Goal: Transaction & Acquisition: Purchase product/service

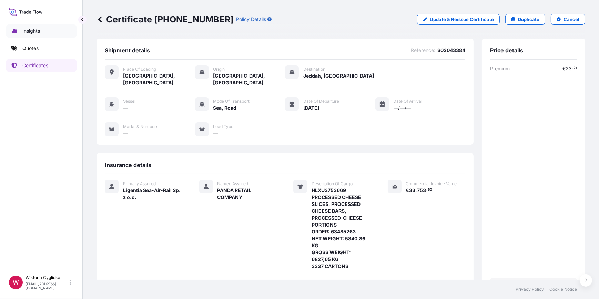
scroll to position [119, 0]
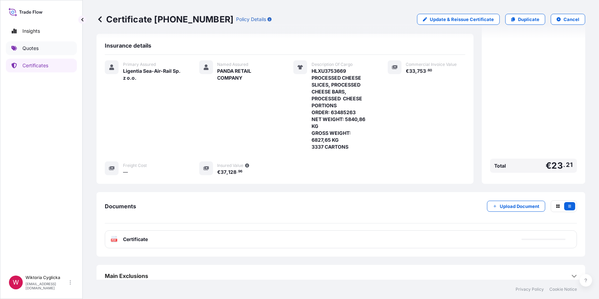
click at [52, 48] on link "Quotes" at bounding box center [41, 48] width 71 height 14
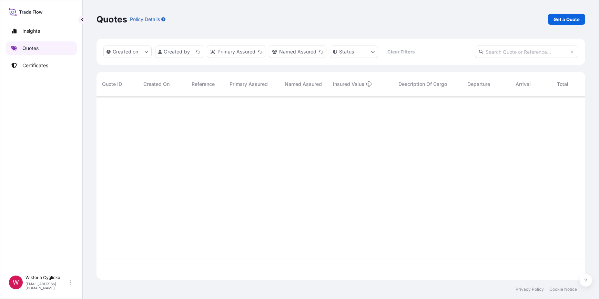
scroll to position [182, 484]
click at [500, 53] on input "text" at bounding box center [526, 52] width 103 height 12
paste input "S02043207"
type input "S02043207"
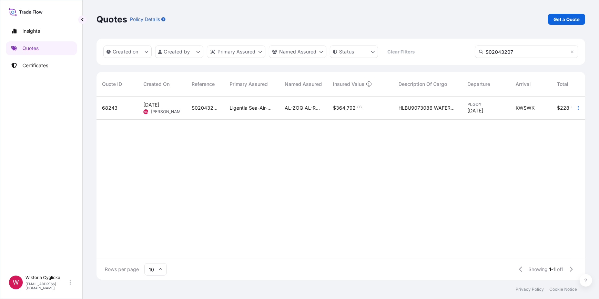
click at [450, 108] on span "HLBU9073086 WAFERS ELITESSE DE LUXE 20G NET WEIGHT: 16768 KG HS CODE: 190532 GR…" at bounding box center [428, 108] width 58 height 7
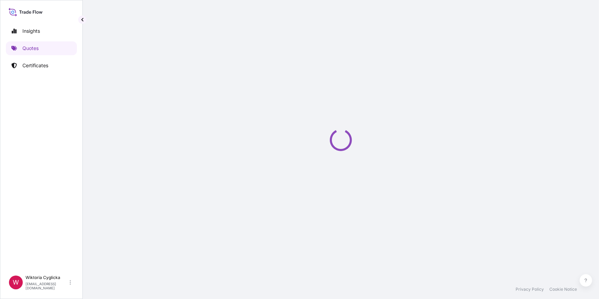
select select "Road / [GEOGRAPHIC_DATA]"
select select "Sea"
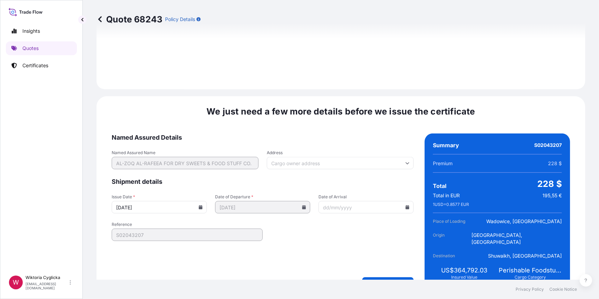
scroll to position [910, 0]
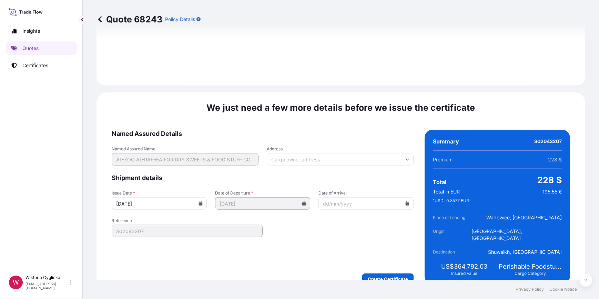
click at [200, 201] on icon at bounding box center [201, 203] width 4 height 4
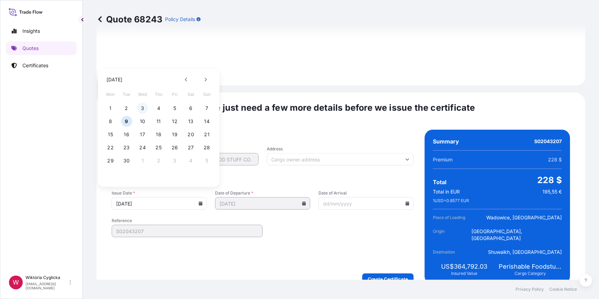
click at [142, 107] on button "3" at bounding box center [142, 108] width 11 height 11
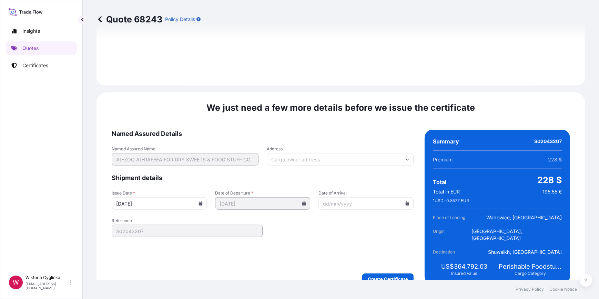
type input "[DATE]"
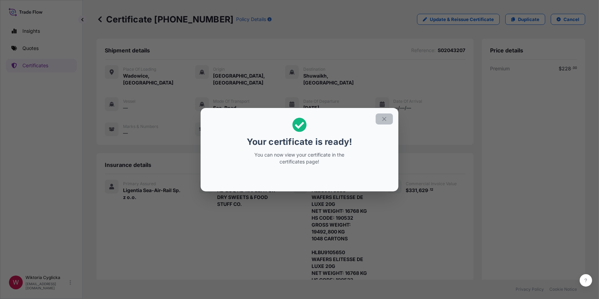
click at [383, 119] on icon "button" at bounding box center [384, 119] width 6 height 6
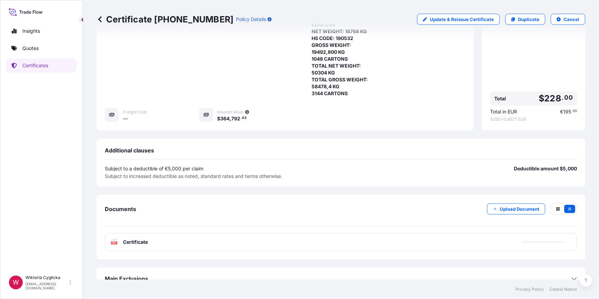
scroll to position [307, 0]
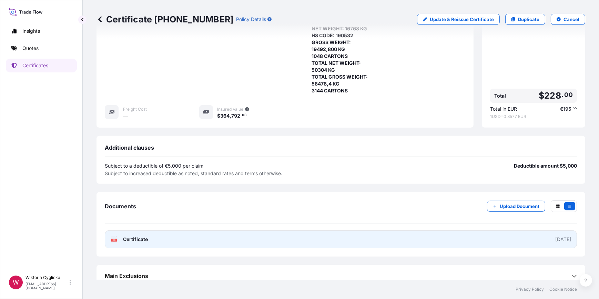
click at [352, 230] on link "PDF Certificate [DATE]" at bounding box center [341, 239] width 473 height 18
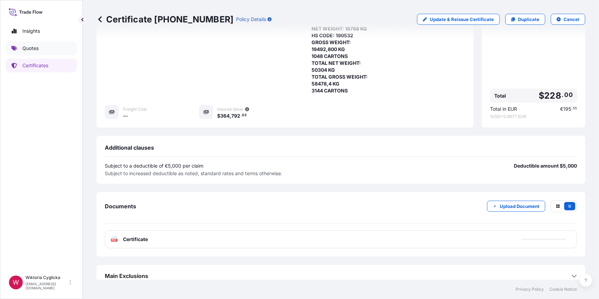
click at [49, 52] on link "Quotes" at bounding box center [41, 48] width 71 height 14
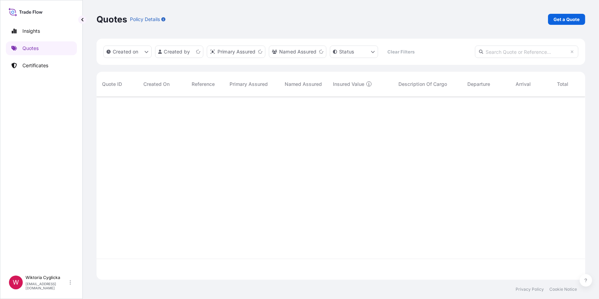
scroll to position [182, 484]
click at [566, 17] on p "Get a Quote" at bounding box center [567, 19] width 26 height 7
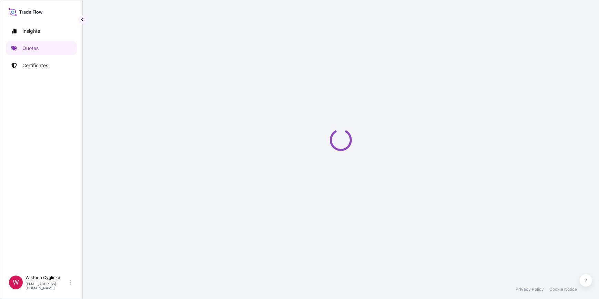
select select "Sea"
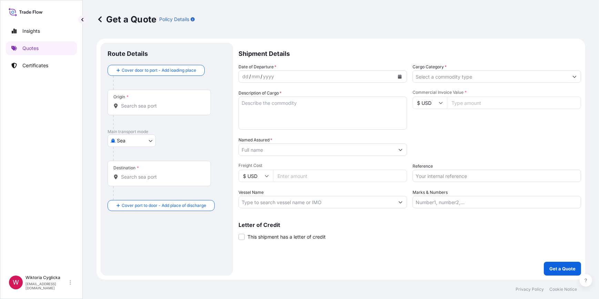
click at [482, 104] on input "Commercial Invoice Value *" at bounding box center [514, 103] width 134 height 12
paste input "02042810"
type input "02042810"
click at [448, 127] on div "Commercial Invoice Value * $ USD 02042810" at bounding box center [497, 110] width 169 height 40
drag, startPoint x: 481, startPoint y: 104, endPoint x: 382, endPoint y: 107, distance: 98.7
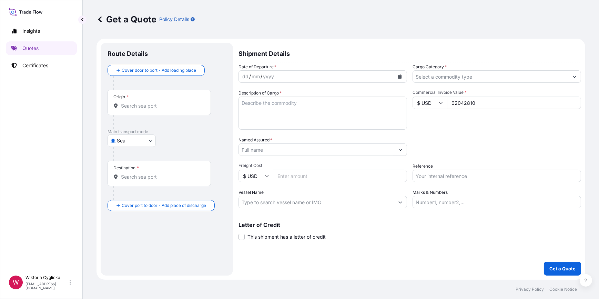
click at [384, 107] on div "Date of Departure * dd / mm / yyyy Cargo Category * Description of Cargo * Comm…" at bounding box center [410, 135] width 343 height 145
click at [464, 103] on input "Commercial Invoice Value *" at bounding box center [514, 103] width 134 height 12
paste input "02042810"
type input "02042810"
drag, startPoint x: 442, startPoint y: 103, endPoint x: 379, endPoint y: 124, distance: 66.0
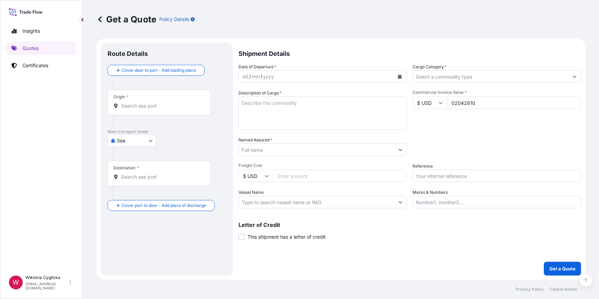
click at [377, 113] on div "Date of Departure * dd / mm / yyyy Cargo Category * Description of Cargo * Comm…" at bounding box center [410, 135] width 343 height 145
click at [431, 170] on input "Reference" at bounding box center [497, 176] width 169 height 12
paste input "S02042810"
drag, startPoint x: 430, startPoint y: 152, endPoint x: 434, endPoint y: 141, distance: 11.5
click at [430, 151] on div "Packing Category Type to search a container mode Please select a primary mode o…" at bounding box center [497, 146] width 169 height 19
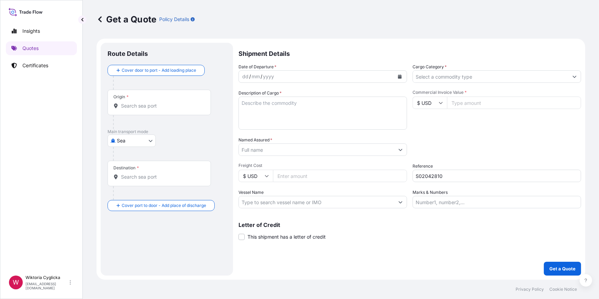
click at [445, 174] on input "S02042810" at bounding box center [497, 176] width 169 height 12
type input "S02042810"
drag, startPoint x: 454, startPoint y: 151, endPoint x: 446, endPoint y: 101, distance: 51.3
click at [454, 151] on div "Packing Category Type to search a container mode Please select a primary mode o…" at bounding box center [497, 146] width 169 height 19
drag, startPoint x: 446, startPoint y: 68, endPoint x: 447, endPoint y: 72, distance: 4.2
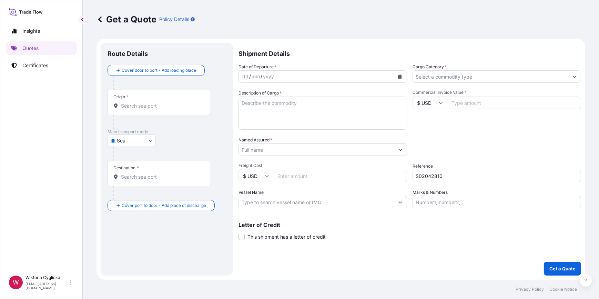
click at [446, 68] on span "*" at bounding box center [446, 66] width 2 height 5
click at [446, 70] on input "Cargo Category *" at bounding box center [491, 76] width 156 height 12
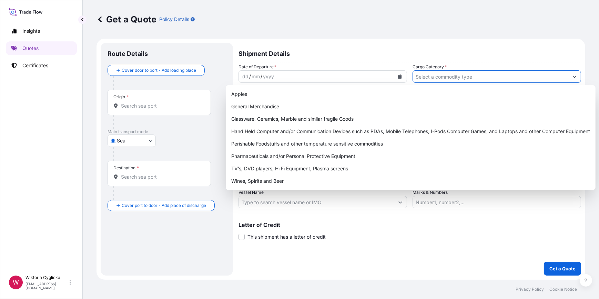
click at [447, 77] on input "Cargo Category *" at bounding box center [491, 76] width 156 height 12
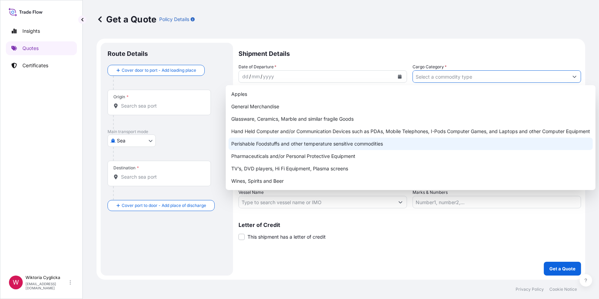
click at [283, 146] on div "Perishable Foodstuffs and other temperature sensitive commodities" at bounding box center [411, 144] width 365 height 12
type input "Perishable Foodstuffs and other temperature sensitive commodities"
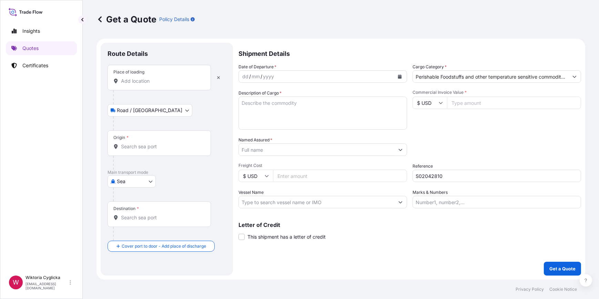
click at [139, 146] on input "Origin *" at bounding box center [161, 146] width 81 height 7
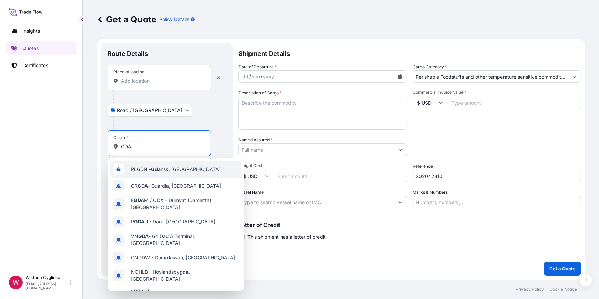
click at [141, 166] on span "PLGDN - Gda nsk, [GEOGRAPHIC_DATA]" at bounding box center [176, 169] width 90 height 7
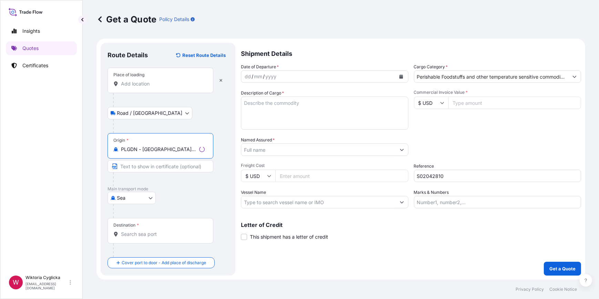
type input "PLGDN - [GEOGRAPHIC_DATA], [GEOGRAPHIC_DATA]"
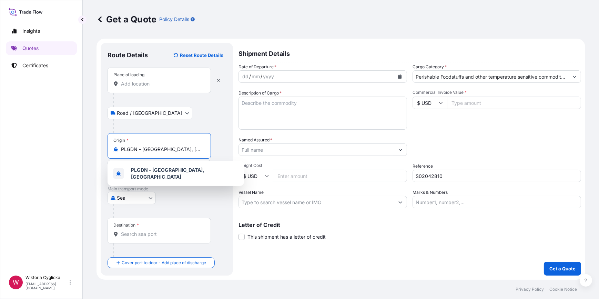
click at [153, 87] on div "Place of loading" at bounding box center [159, 81] width 103 height 26
click at [153, 87] on input "Place of loading" at bounding box center [161, 83] width 81 height 7
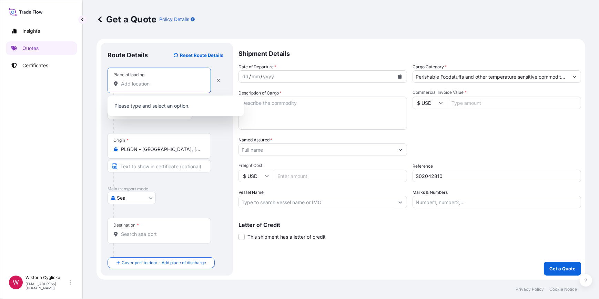
paste input "MSZCZONOW"
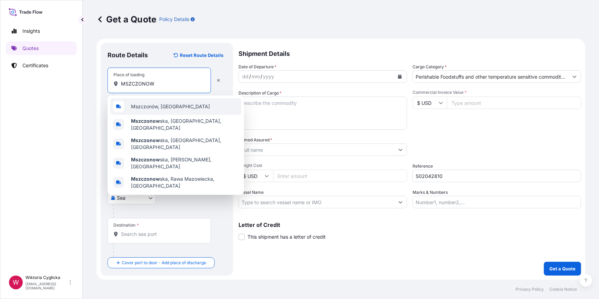
click at [146, 106] on span "Mszczonów, [GEOGRAPHIC_DATA]" at bounding box center [170, 106] width 79 height 7
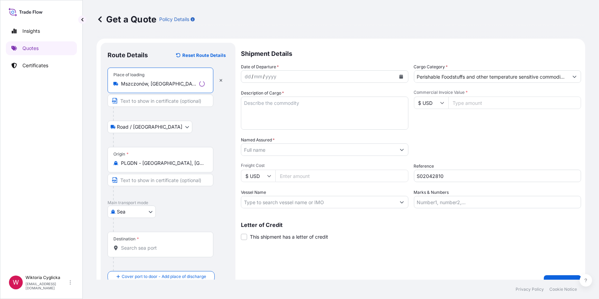
type input "Mszczonów, [GEOGRAPHIC_DATA]"
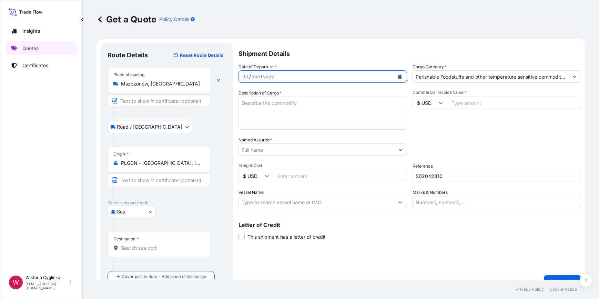
click at [395, 77] on button "Calendar" at bounding box center [400, 76] width 11 height 11
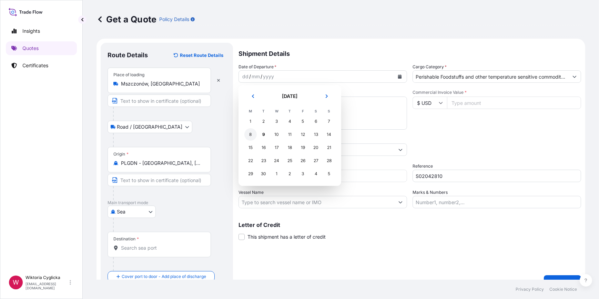
click at [252, 132] on div "8" at bounding box center [251, 134] width 12 height 12
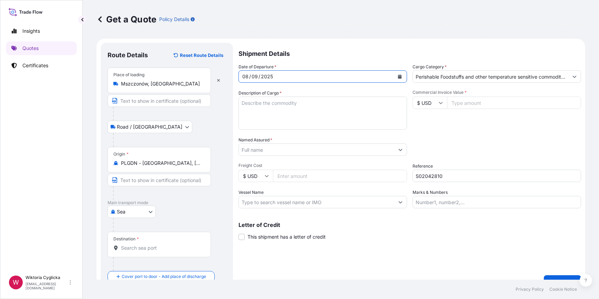
click at [455, 135] on div "Date of Departure * [DATE] Cargo Category * Perishable Foodstuffs and other tem…" at bounding box center [410, 135] width 343 height 145
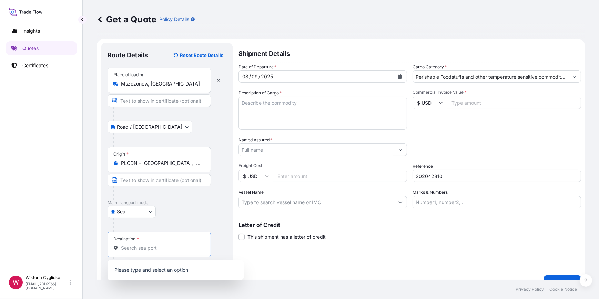
click at [144, 248] on input "Destination *" at bounding box center [161, 248] width 81 height 7
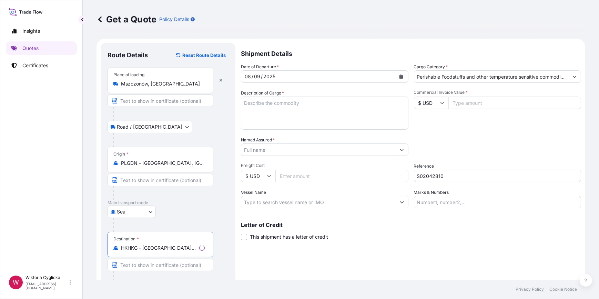
type input "HKHKG - [GEOGRAPHIC_DATA], [GEOGRAPHIC_DATA]"
click at [327, 118] on textarea "Description of Cargo *" at bounding box center [325, 113] width 168 height 33
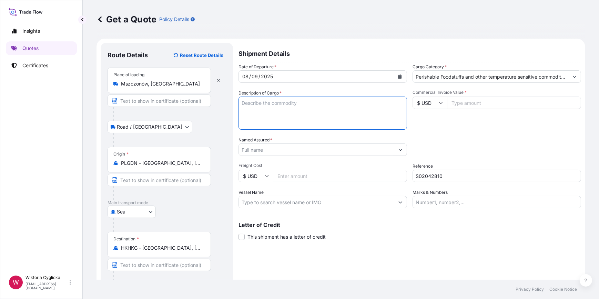
click at [297, 98] on textarea "Description of Cargo *" at bounding box center [323, 113] width 169 height 33
paste textarea "SEKU9231679"
type textarea "SEKU9231679"
click at [426, 132] on div "Date of Departure * [DATE] Cargo Category * Perishable Foodstuffs and other tem…" at bounding box center [410, 135] width 343 height 145
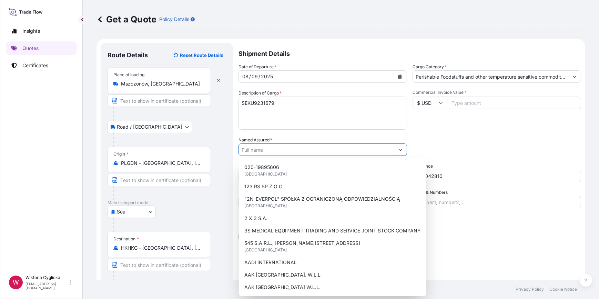
click at [276, 147] on input "Named Assured *" at bounding box center [317, 149] width 156 height 12
paste input "Dai Sang Group International Limited"
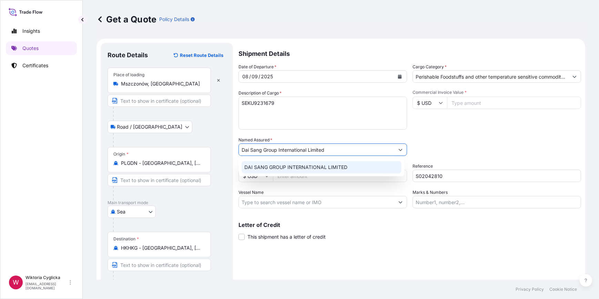
click at [313, 167] on span "DAI SANG GROUP INTERNATIONAL LIMITED" at bounding box center [296, 167] width 103 height 7
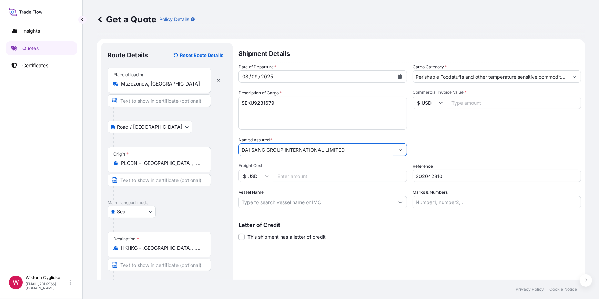
type input "DAI SANG GROUP INTERNATIONAL LIMITED"
click at [433, 142] on div "Packing Category Type to search a container mode Please select a primary mode o…" at bounding box center [497, 146] width 169 height 19
click at [311, 114] on textarea "SEKU9231679" at bounding box center [323, 113] width 169 height 33
paste textarea "CONFECTIONERY PRODUCTS AND SAMPLES NET WEIGHT: 12473,04 KG"
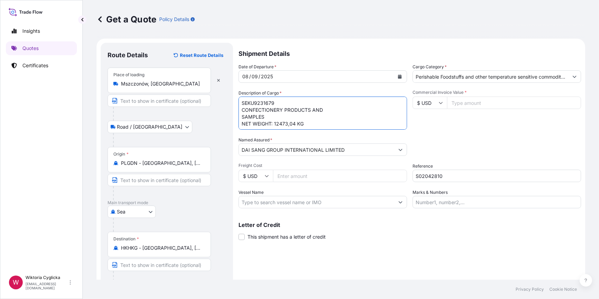
scroll to position [4, 0]
click at [291, 126] on textarea "SEKU9231679 CONFECTIONERY PRODUCTS AND SAMPLES NET WEIGHT: 12473,04 KG GROSS WE…" at bounding box center [323, 113] width 169 height 33
paste textarea "14573,616 GROSS"
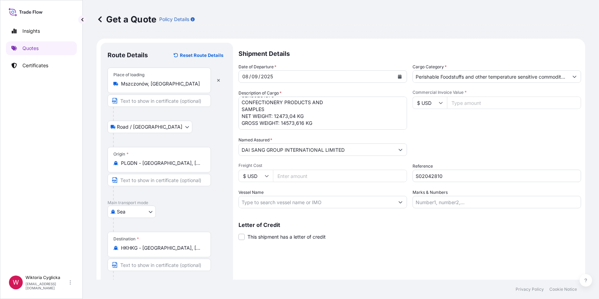
click at [323, 122] on textarea "SEKU9231679 CONFECTIONERY PRODUCTS AND SAMPLES NET WEIGHT: 12473,04 KG GROSS WE…" at bounding box center [323, 113] width 169 height 33
paste textarea "5892 CASES"
type textarea "SEKU9231679 CONFECTIONERY PRODUCTS AND SAMPLES NET WEIGHT: 12473,04 KG GROSS WE…"
click at [472, 133] on div "Date of Departure * [DATE] Cargo Category * Perishable Foodstuffs and other tem…" at bounding box center [410, 135] width 343 height 145
click at [429, 101] on input "$ USD" at bounding box center [430, 103] width 34 height 12
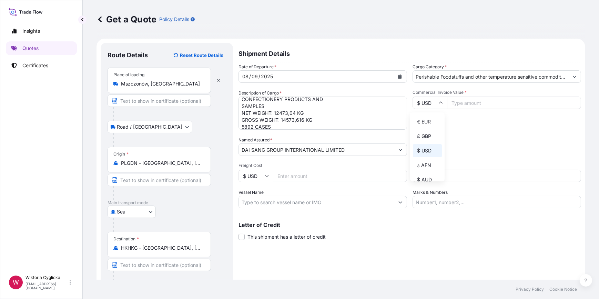
click at [431, 116] on div "€ EUR" at bounding box center [427, 121] width 29 height 13
type input "€ EUR"
click at [449, 100] on input "Commercial Invoice Value *" at bounding box center [514, 103] width 134 height 12
paste input "109906.41"
type input "109906.41"
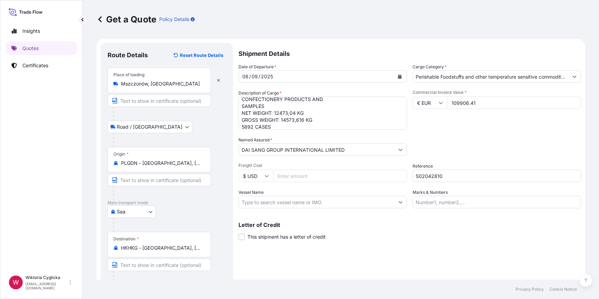
click at [449, 129] on div "Commercial Invoice Value * € EUR 109906.41" at bounding box center [497, 110] width 169 height 40
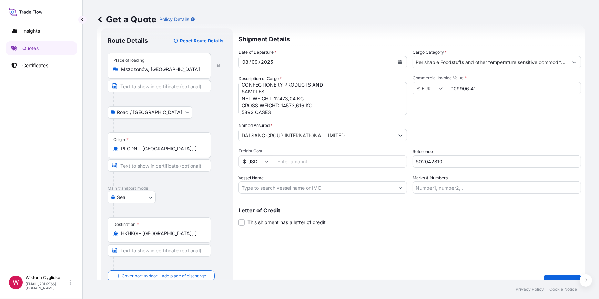
scroll to position [27, 0]
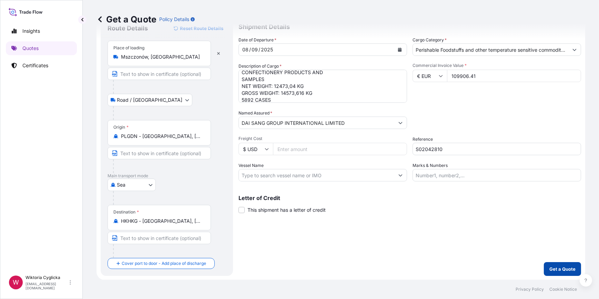
click at [550, 266] on p "Get a Quote" at bounding box center [563, 269] width 26 height 7
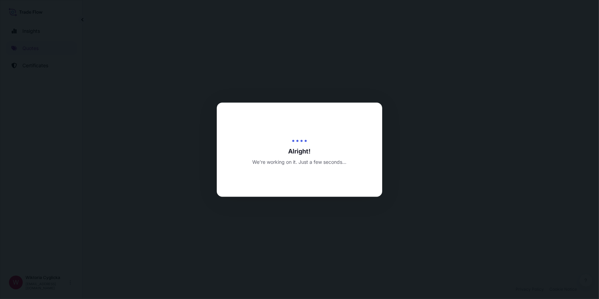
select select "Road / [GEOGRAPHIC_DATA]"
select select "Sea"
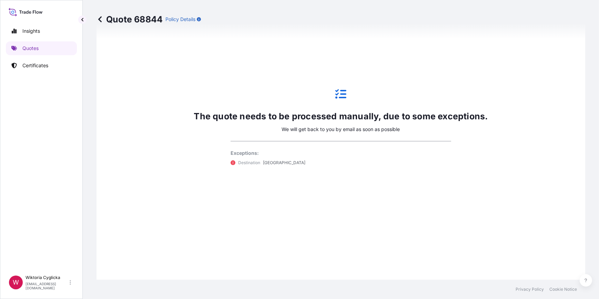
scroll to position [377, 0]
